Goal: Transaction & Acquisition: Download file/media

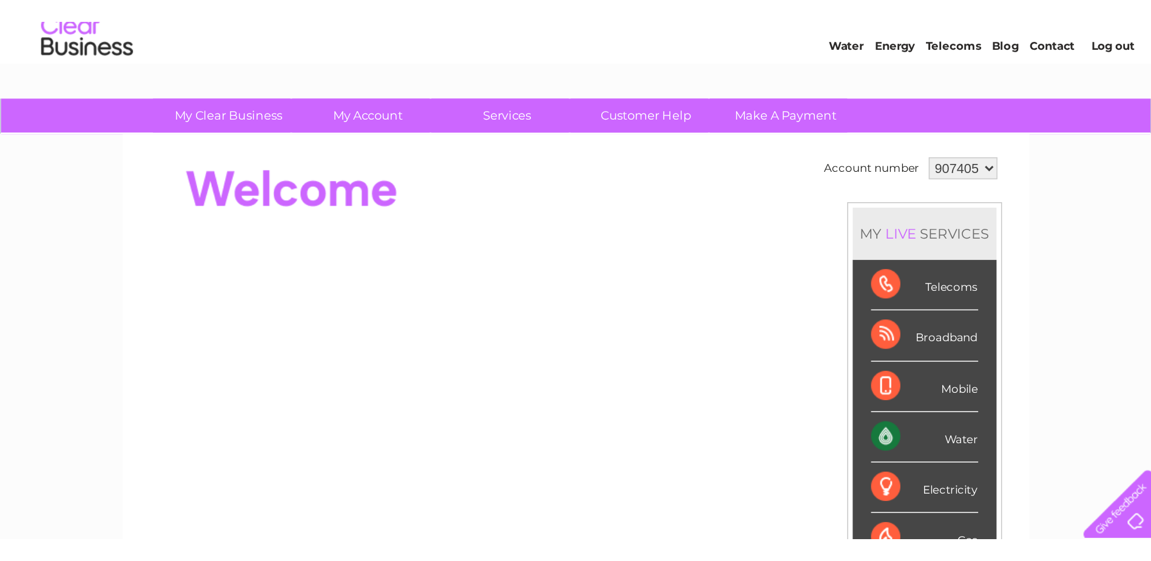
scroll to position [41, 0]
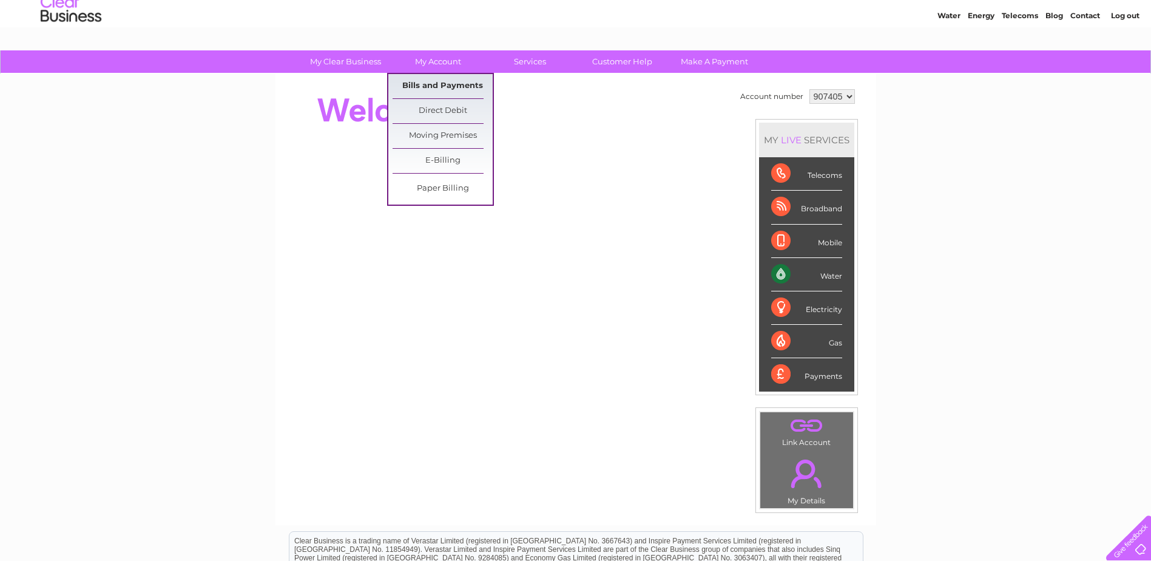
click at [428, 89] on link "Bills and Payments" at bounding box center [443, 86] width 100 height 24
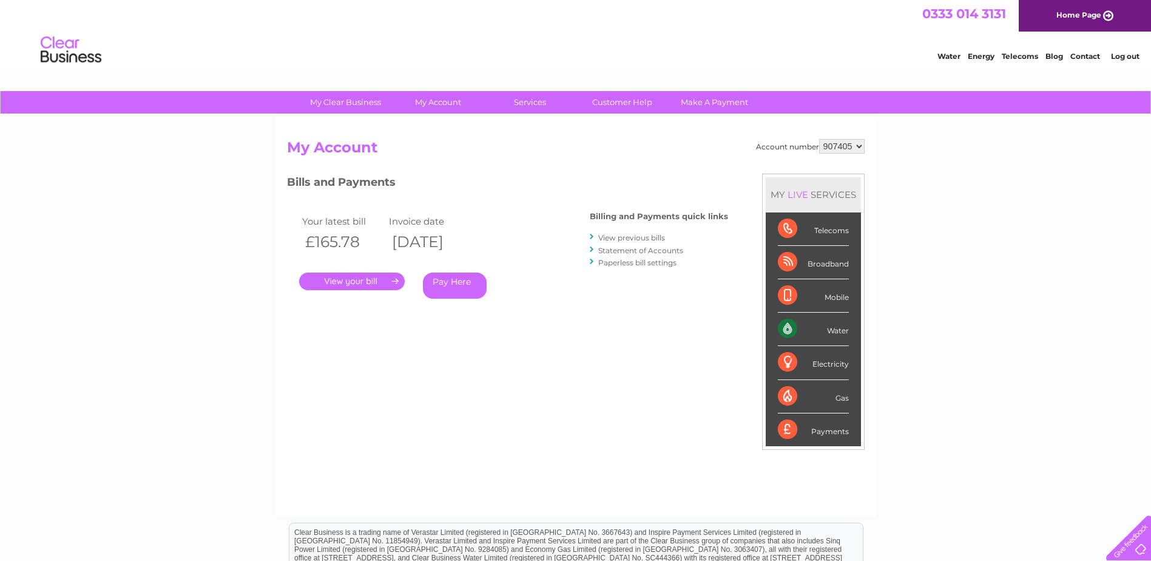
click at [362, 286] on link "." at bounding box center [352, 281] width 106 height 18
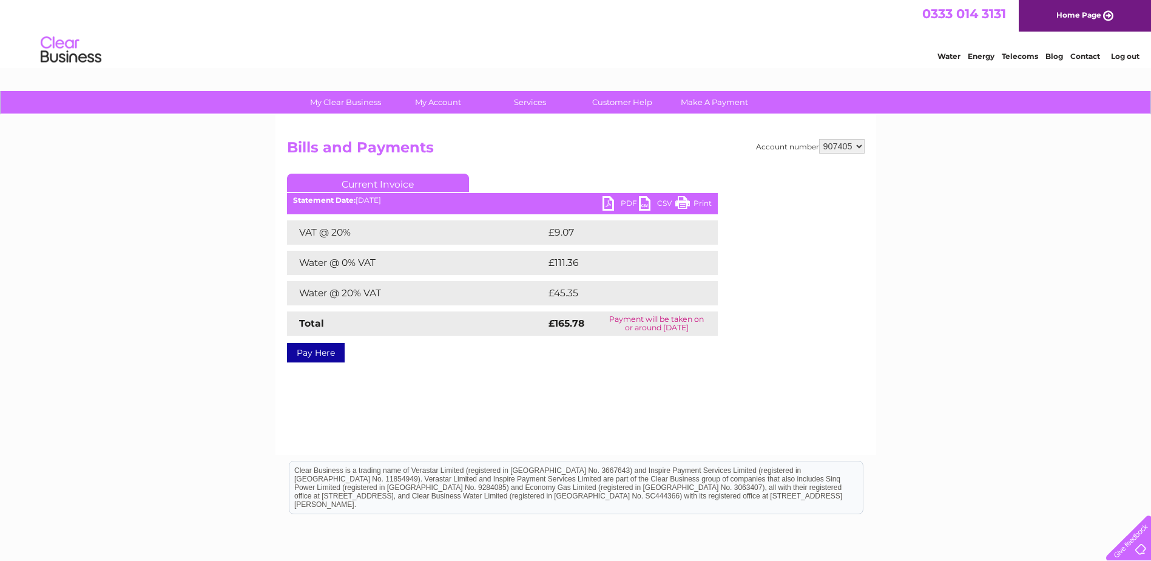
click at [624, 203] on link "PDF" at bounding box center [620, 205] width 36 height 18
click at [837, 143] on select "907405 926484 964866" at bounding box center [842, 146] width 46 height 15
select select "926484"
click at [819, 139] on select "907405 926484 964866" at bounding box center [842, 146] width 46 height 15
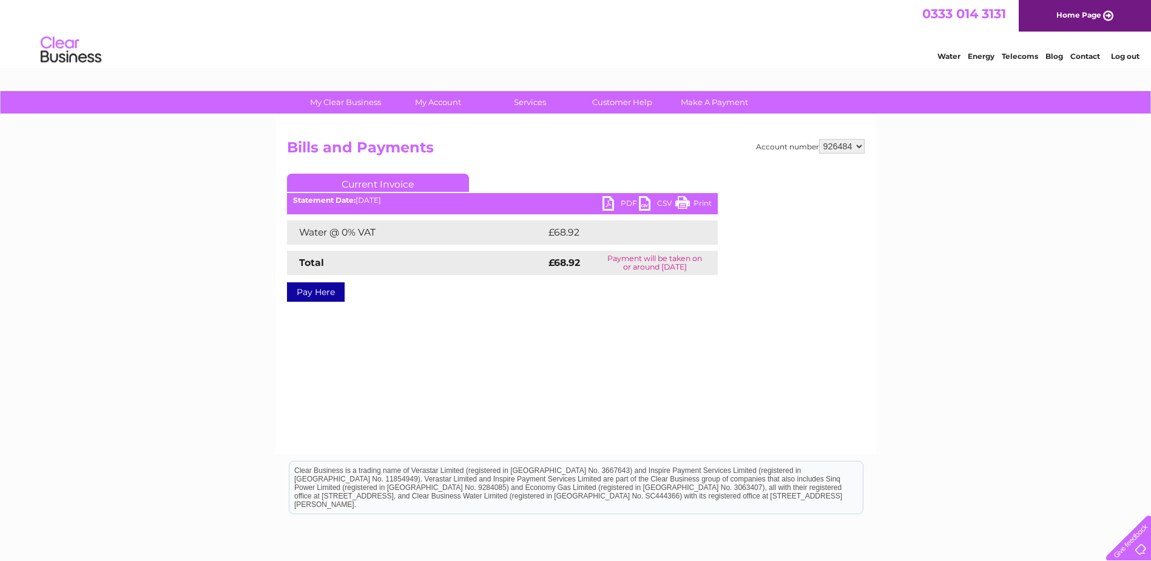
click at [630, 208] on link "PDF" at bounding box center [620, 205] width 36 height 18
click at [830, 151] on select "907405 926484 964866" at bounding box center [842, 146] width 46 height 15
select select "964866"
click at [819, 139] on select "907405 926484 964866" at bounding box center [842, 146] width 46 height 15
click at [620, 204] on link "PDF" at bounding box center [620, 205] width 36 height 18
